Goal: Find specific page/section: Find specific page/section

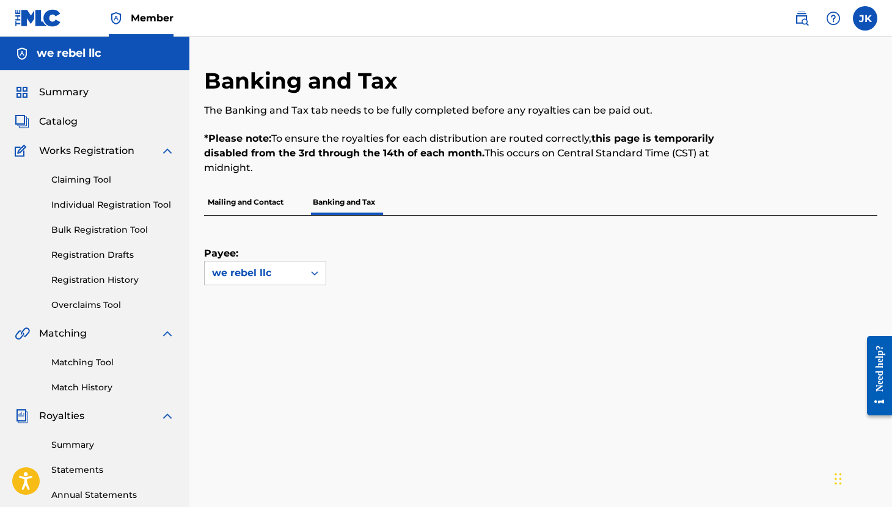
click at [799, 21] on img at bounding box center [801, 18] width 15 height 15
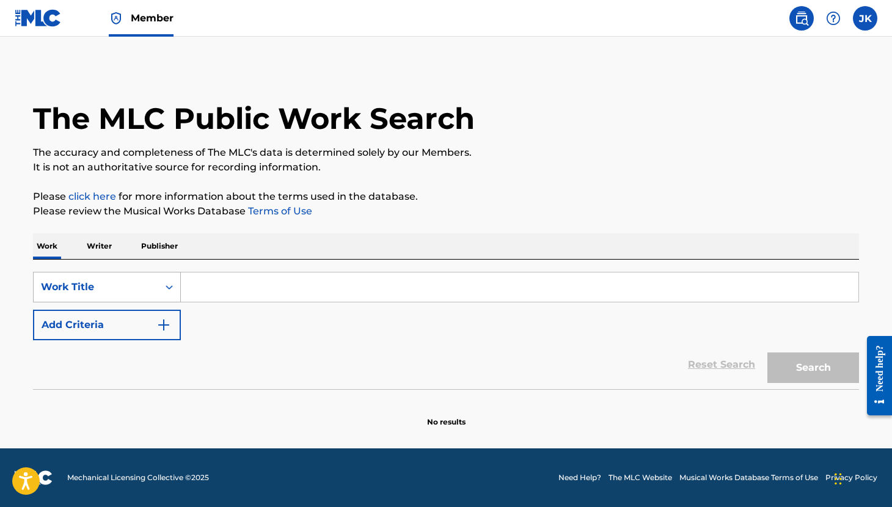
click at [170, 288] on icon "Search Form" at bounding box center [169, 287] width 12 height 12
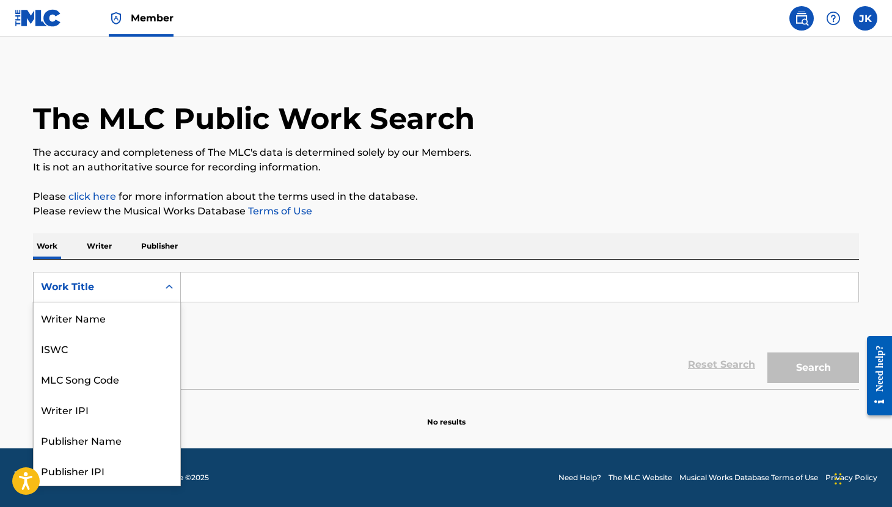
scroll to position [61, 0]
click at [146, 323] on div "MLC Song Code" at bounding box center [107, 317] width 147 height 31
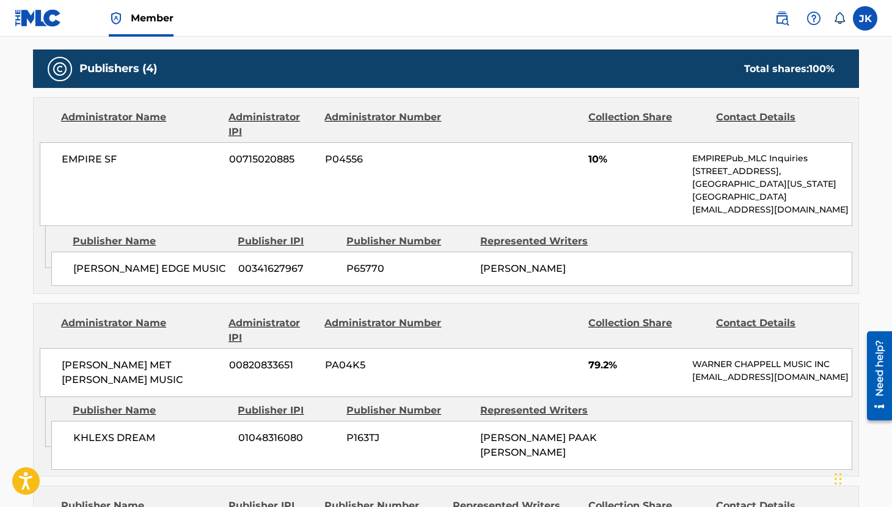
scroll to position [631, 0]
